Goal: Transaction & Acquisition: Obtain resource

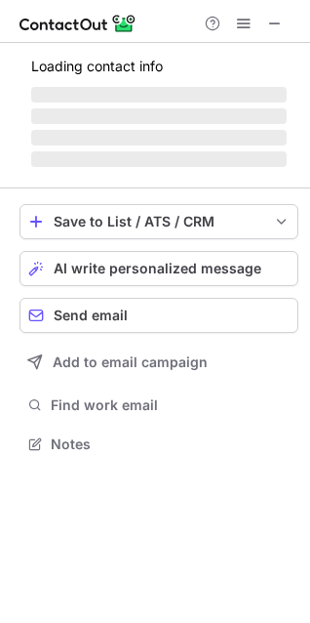
scroll to position [456, 310]
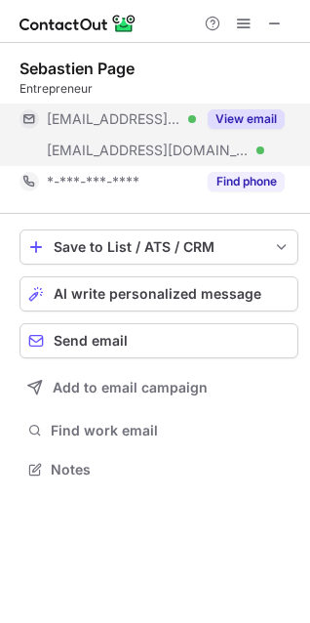
click at [231, 127] on button "View email" at bounding box center [246, 119] width 77 height 20
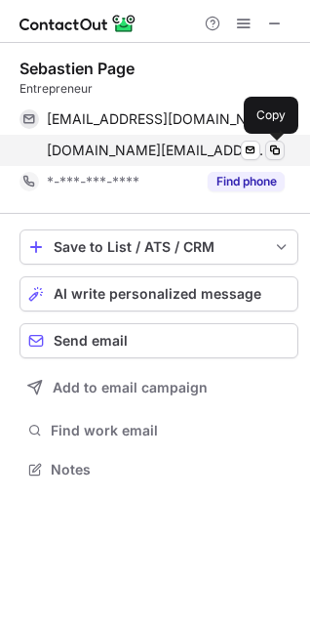
click at [275, 148] on span at bounding box center [275, 150] width 16 height 16
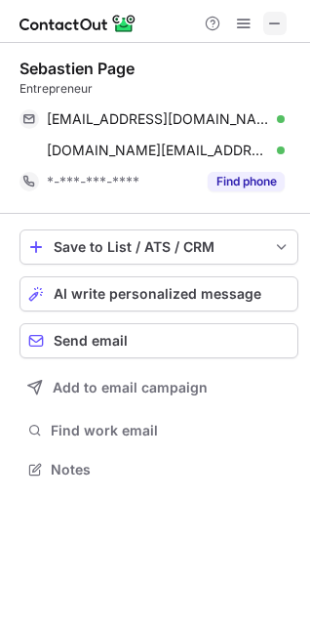
click at [270, 22] on span at bounding box center [275, 24] width 16 height 16
